Goal: Task Accomplishment & Management: Manage account settings

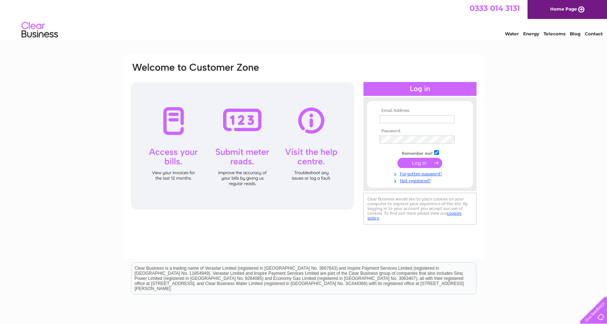
type input "[EMAIL_ADDRESS][DOMAIN_NAME]"
click at [417, 161] on input "submit" at bounding box center [420, 163] width 45 height 10
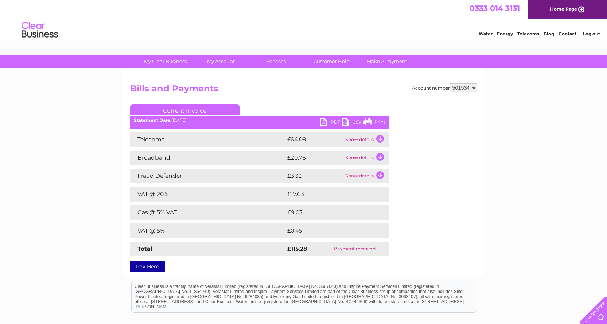
click at [474, 86] on select "501534 904822" at bounding box center [463, 88] width 27 height 9
select select "904822"
click at [450, 84] on select "501534 904822" at bounding box center [463, 88] width 27 height 9
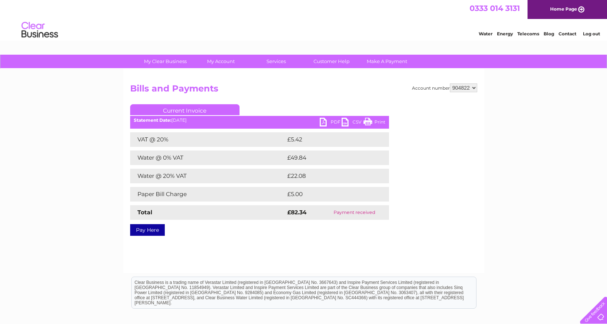
click at [263, 248] on div "Account number 501534 904822 Bills and Payments Current Invoice PDF CSV Print" at bounding box center [303, 171] width 361 height 204
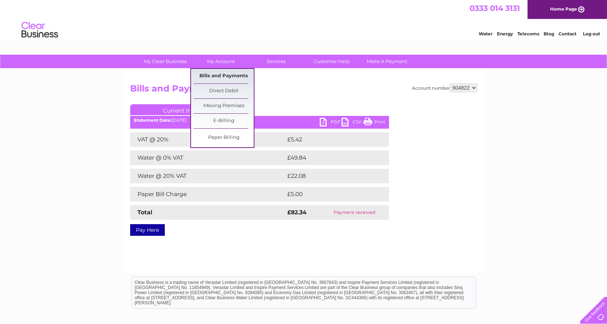
click at [224, 76] on link "Bills and Payments" at bounding box center [224, 76] width 60 height 15
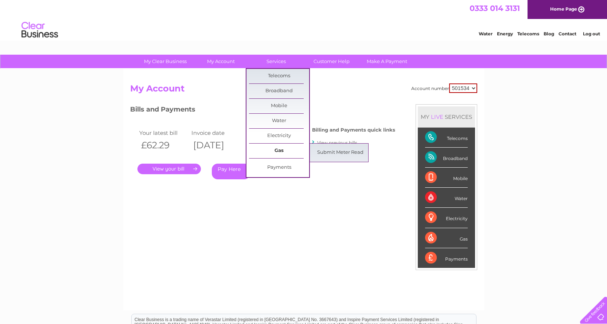
click at [282, 150] on link "Gas" at bounding box center [279, 151] width 60 height 15
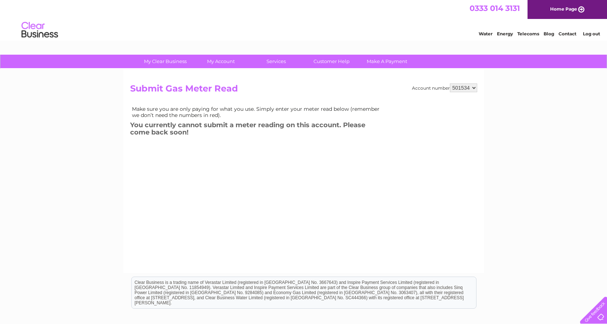
click at [473, 86] on select "501534 904822" at bounding box center [463, 88] width 27 height 9
select select "904822"
click at [450, 84] on select "501534 904822" at bounding box center [463, 88] width 27 height 9
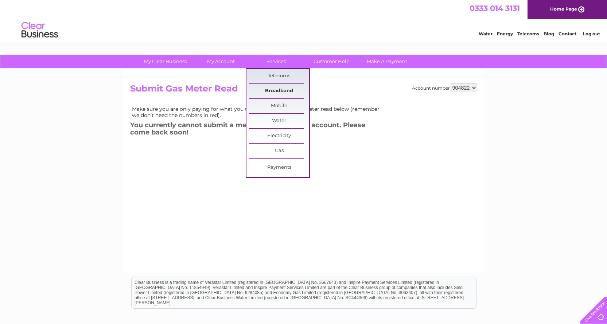
click at [281, 90] on link "Broadband" at bounding box center [279, 91] width 60 height 15
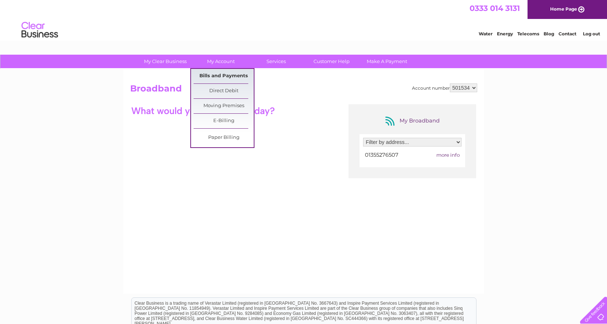
click at [217, 77] on link "Bills and Payments" at bounding box center [224, 76] width 60 height 15
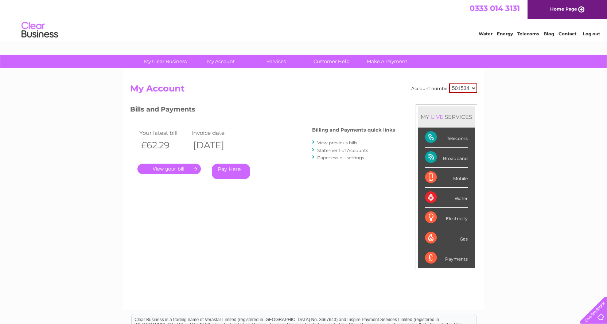
click at [475, 87] on select "501534 904822" at bounding box center [463, 88] width 28 height 9
select select "904822"
click at [449, 84] on select "501534 904822" at bounding box center [463, 88] width 28 height 9
click at [164, 169] on link "." at bounding box center [169, 169] width 63 height 11
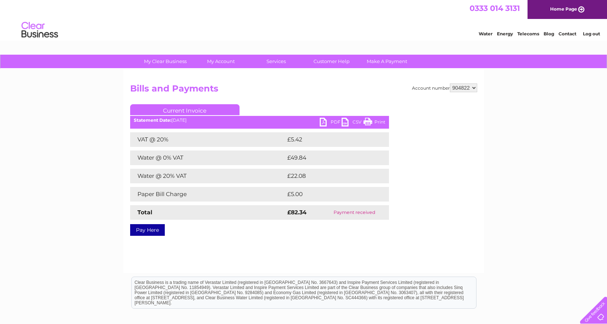
click at [476, 88] on select "501534 904822" at bounding box center [463, 88] width 27 height 9
select select "501534"
click at [450, 84] on select "501534 904822" at bounding box center [463, 88] width 27 height 9
click at [379, 139] on td "Show details" at bounding box center [367, 139] width 46 height 15
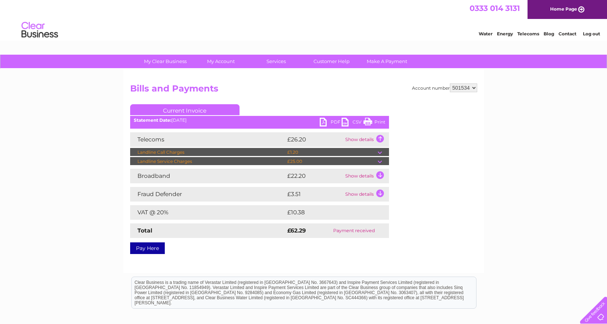
click at [378, 175] on td "Show details" at bounding box center [367, 176] width 46 height 15
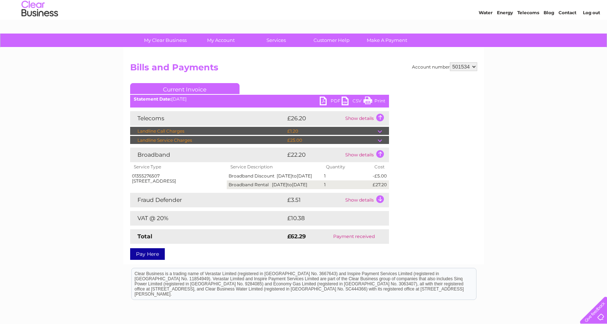
scroll to position [36, 0]
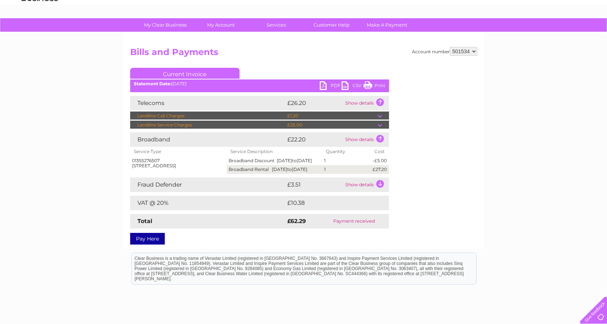
drag, startPoint x: 430, startPoint y: 237, endPoint x: 437, endPoint y: 236, distance: 6.7
click at [435, 237] on div "Account number 501534 904822 Bills and Payments Current Invoice PDF CSV Print S…" at bounding box center [303, 144] width 347 height 195
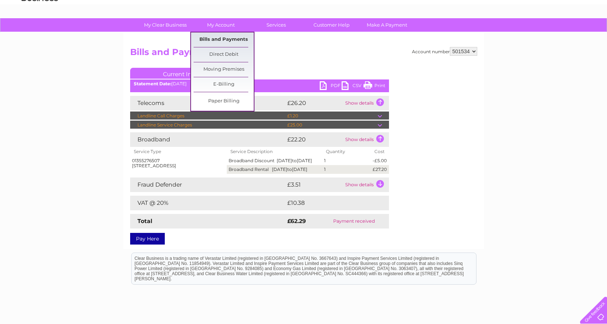
click at [221, 40] on link "Bills and Payments" at bounding box center [224, 39] width 60 height 15
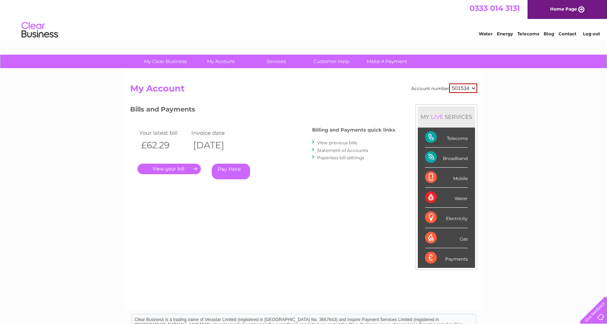
click at [167, 167] on link "." at bounding box center [169, 169] width 63 height 11
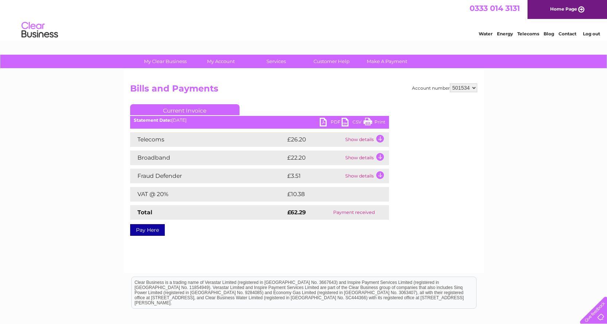
click at [420, 268] on div "Account number 501534 904822 Bills and Payments Current Invoice PDF CSV Print" at bounding box center [303, 171] width 361 height 204
